Goal: Transaction & Acquisition: Purchase product/service

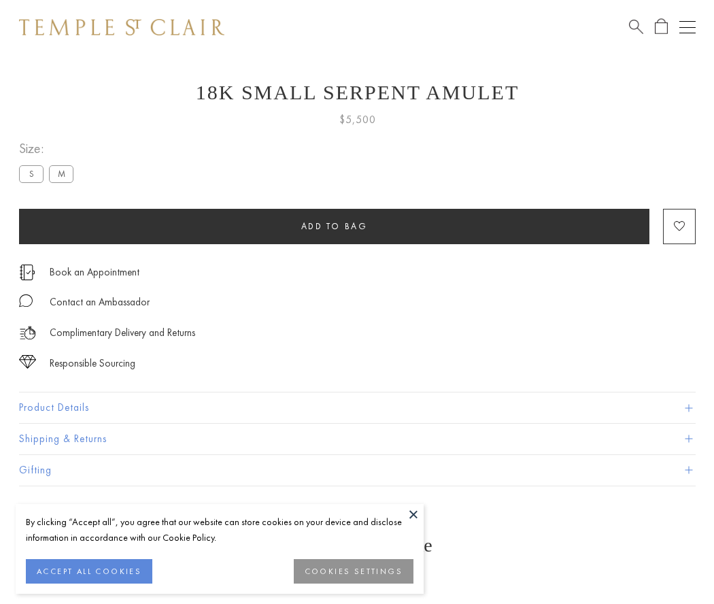
scroll to position [54, 0]
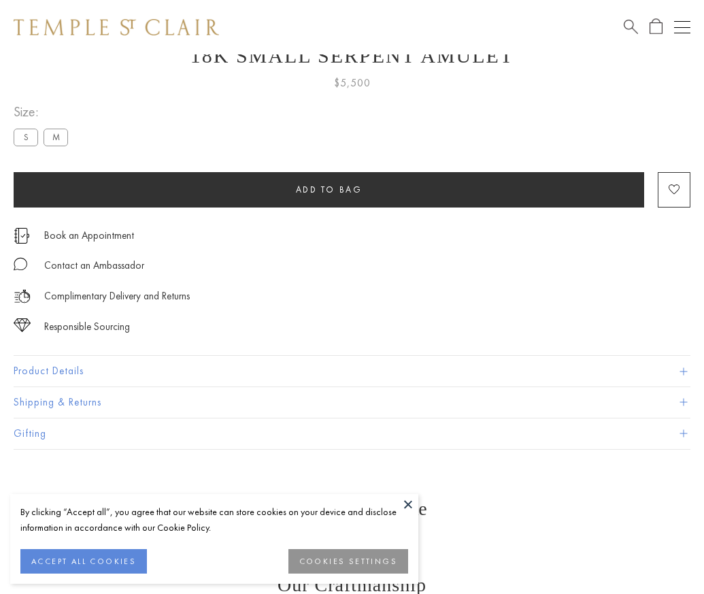
click at [328, 189] on span "Add to bag" at bounding box center [329, 190] width 67 height 12
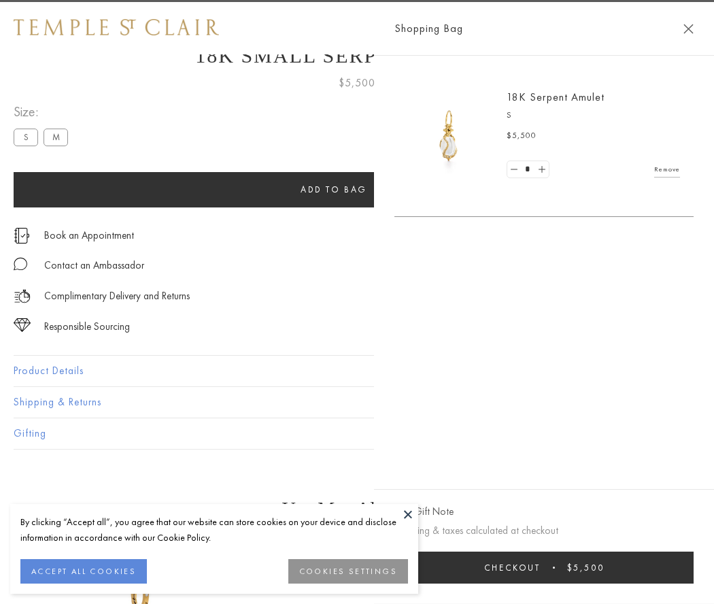
click at [541, 567] on span "Checkout" at bounding box center [512, 568] width 56 height 12
